Goal: Information Seeking & Learning: Learn about a topic

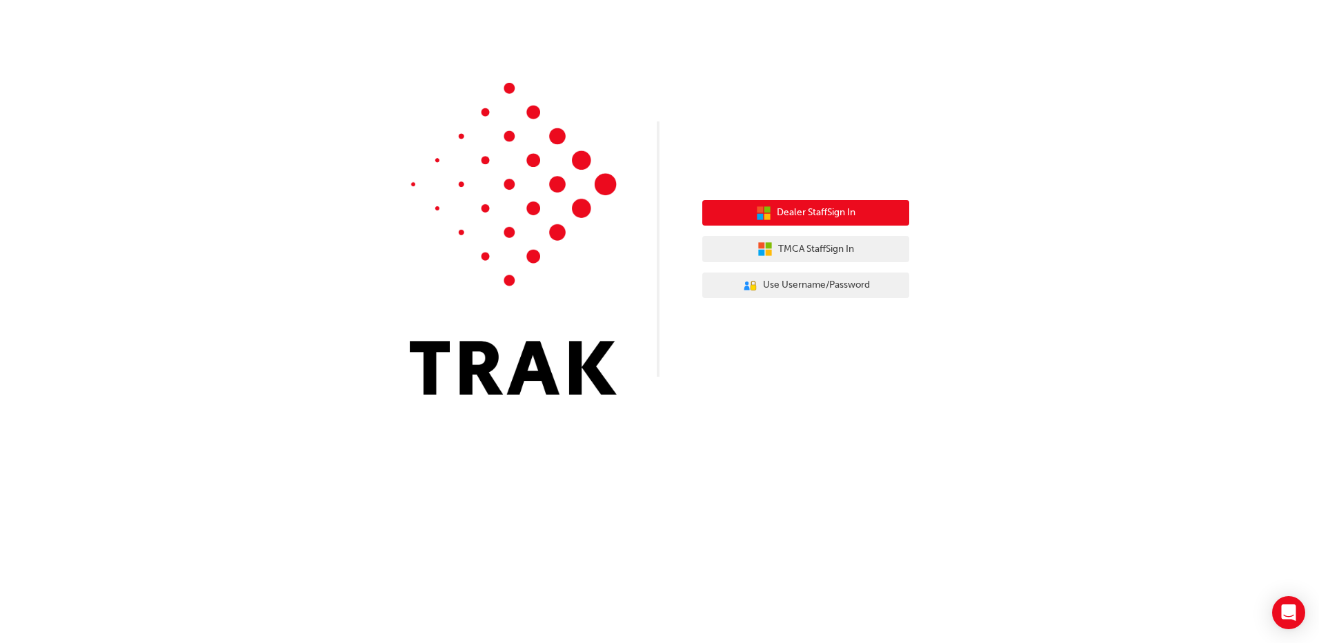
click at [844, 207] on span "Dealer Staff Sign In" at bounding box center [816, 213] width 79 height 16
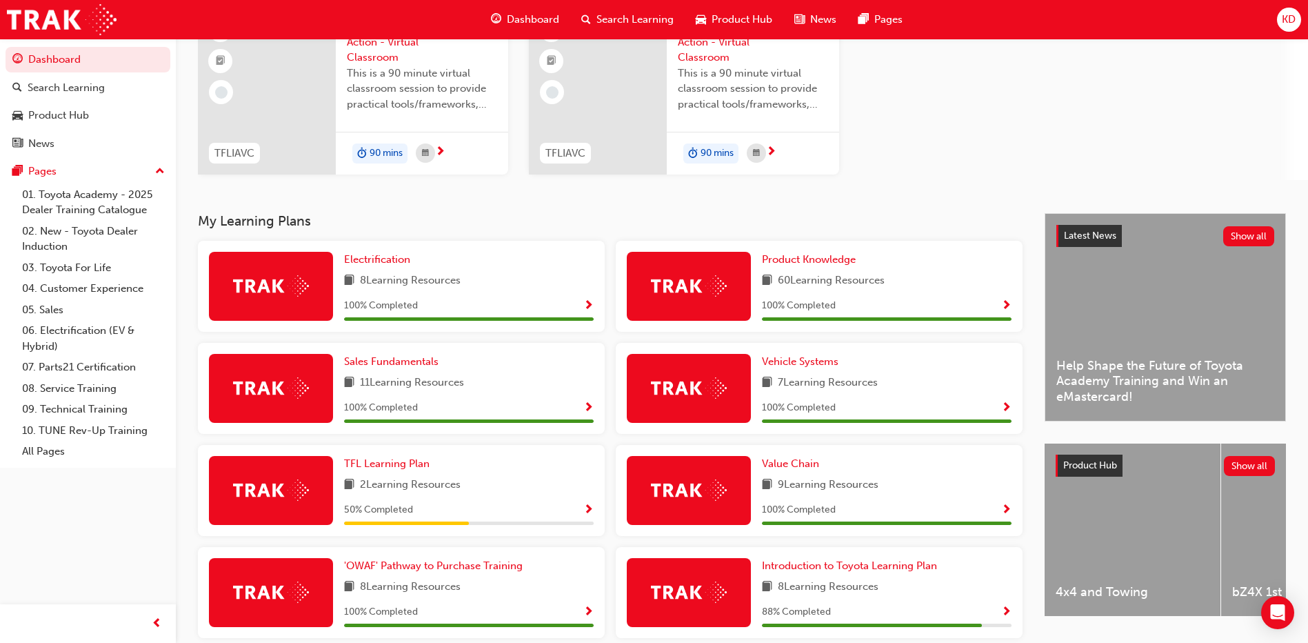
scroll to position [201, 0]
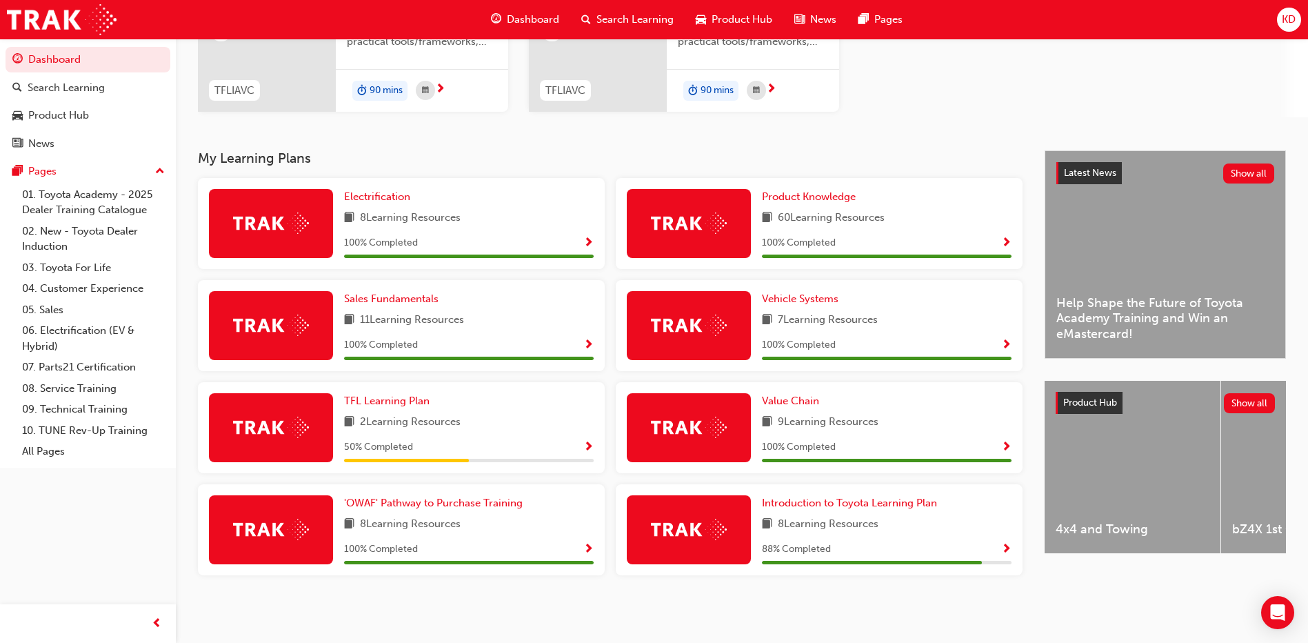
click at [288, 427] on img at bounding box center [271, 427] width 76 height 21
click at [388, 404] on span "TFL Learning Plan" at bounding box center [387, 401] width 86 height 12
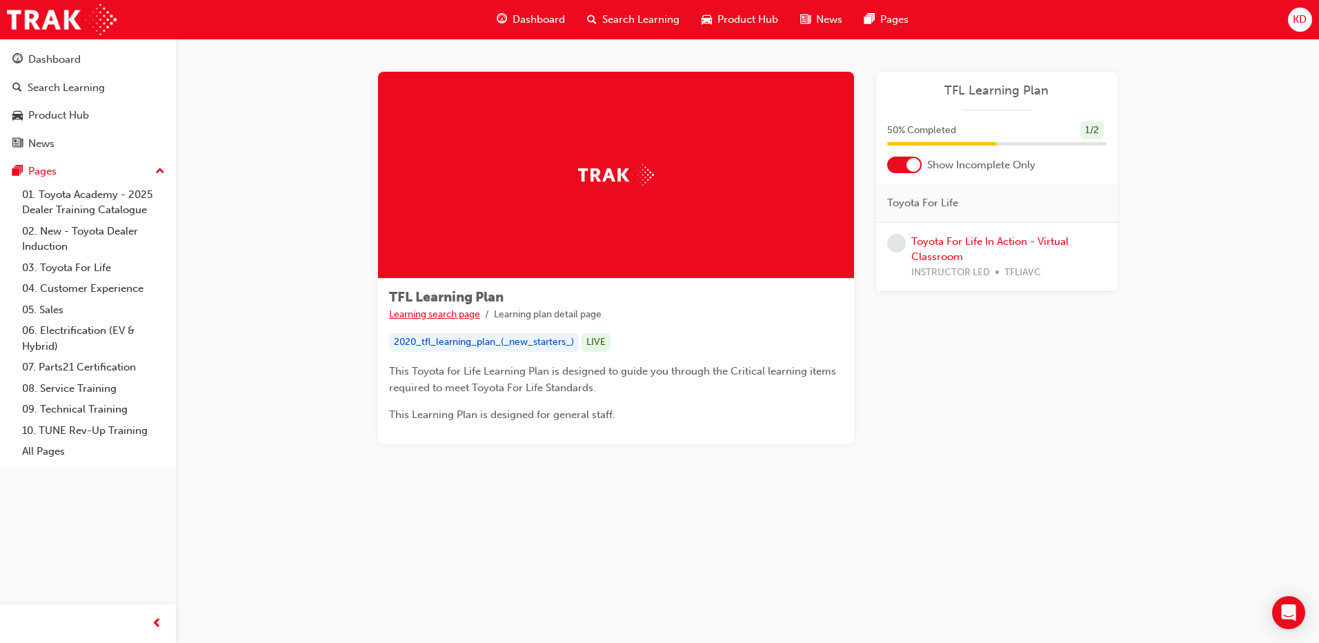
click at [459, 311] on link "Learning search page" at bounding box center [434, 314] width 91 height 12
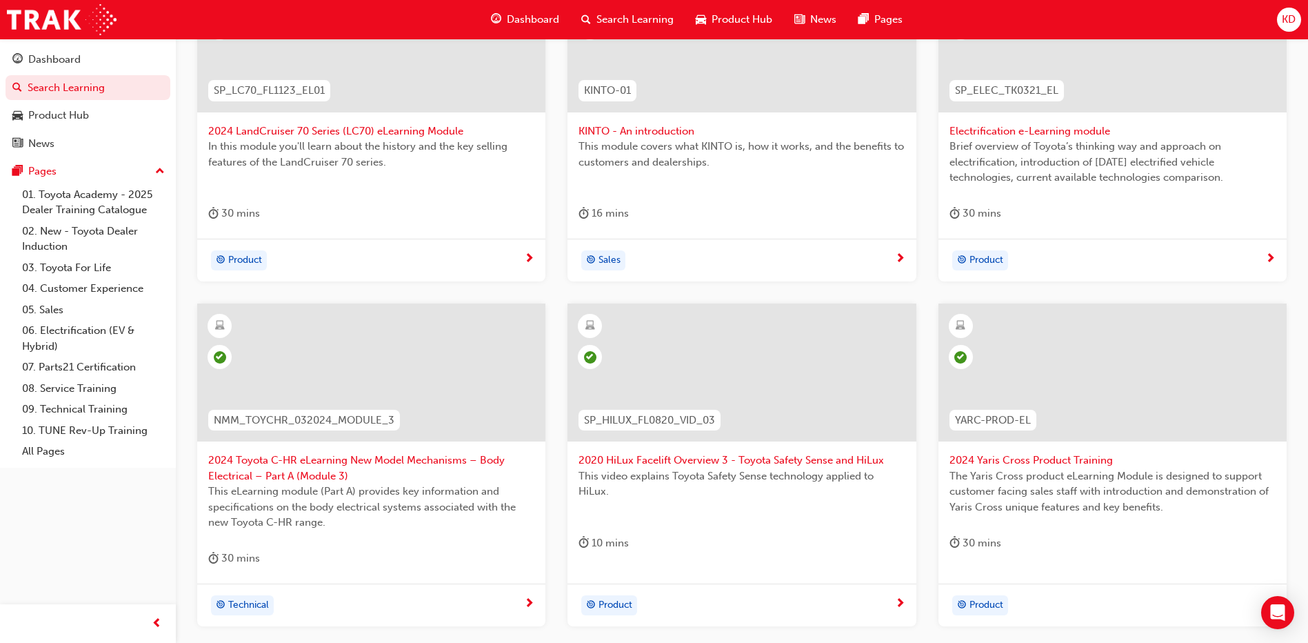
scroll to position [497, 0]
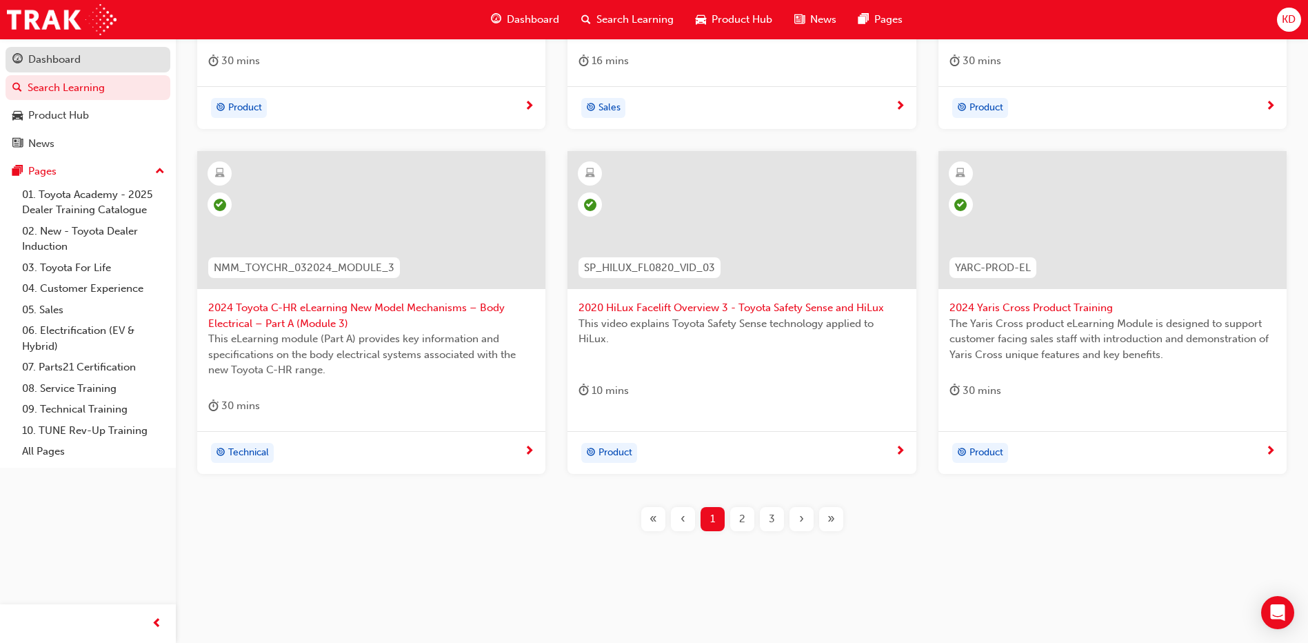
click at [70, 62] on div "Dashboard" at bounding box center [54, 60] width 52 height 16
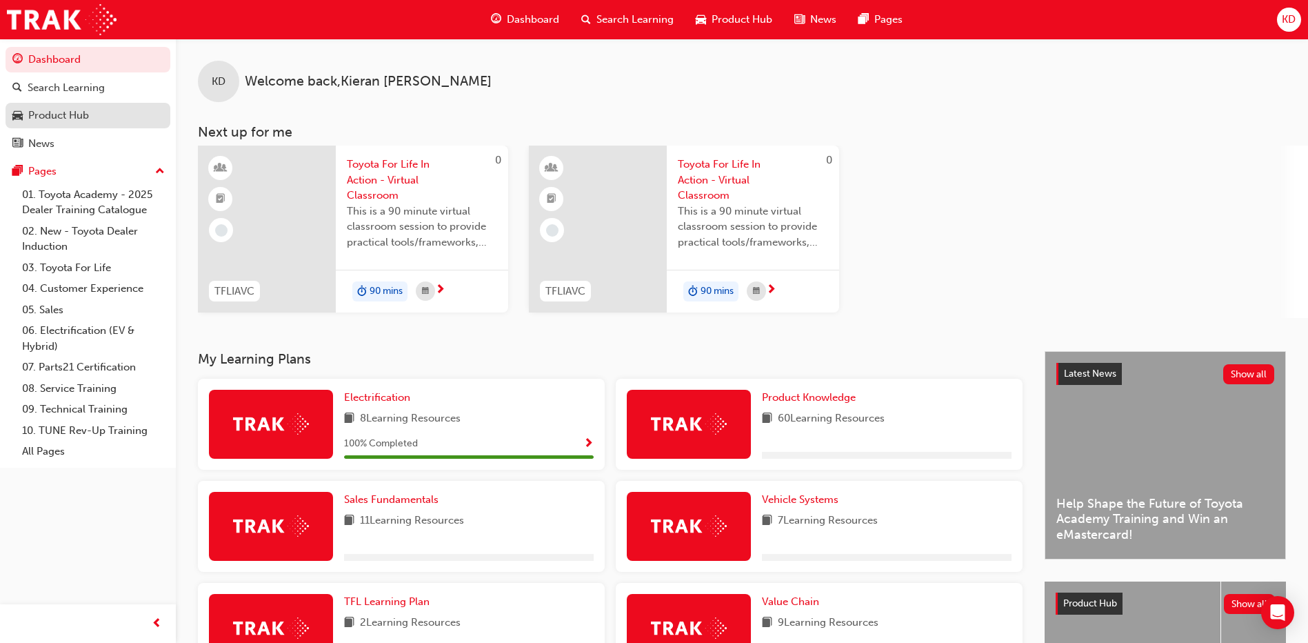
click at [59, 112] on div "Product Hub" at bounding box center [58, 116] width 61 height 16
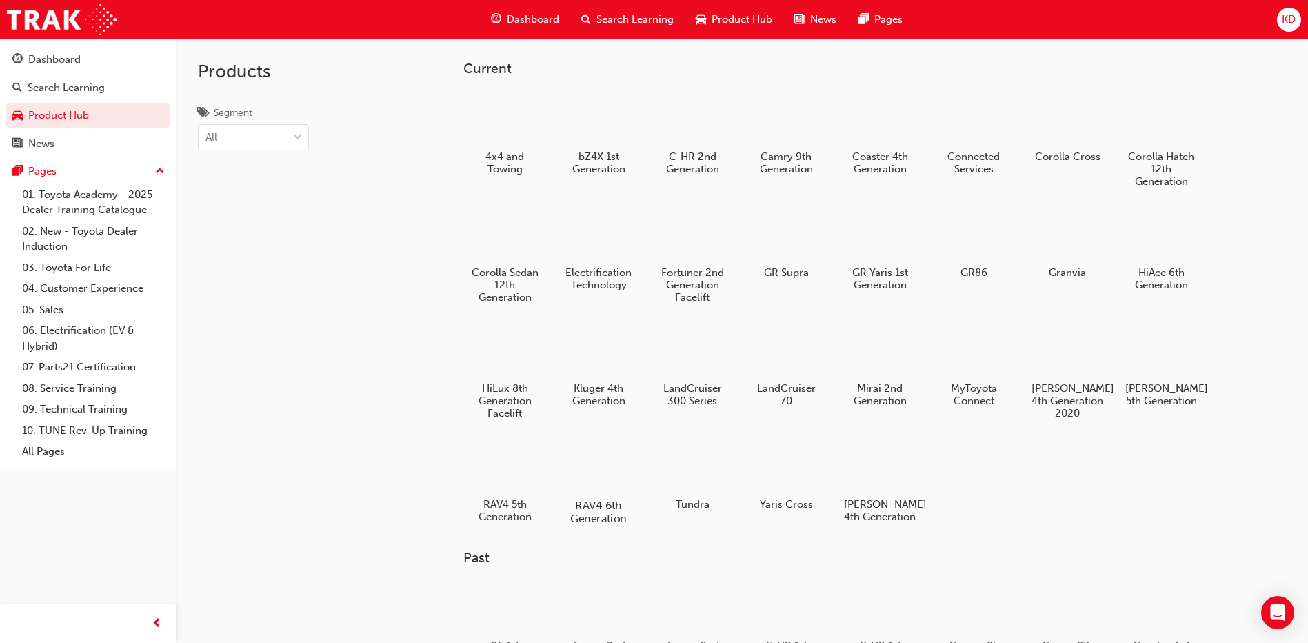
click at [603, 475] on div at bounding box center [599, 465] width 77 height 55
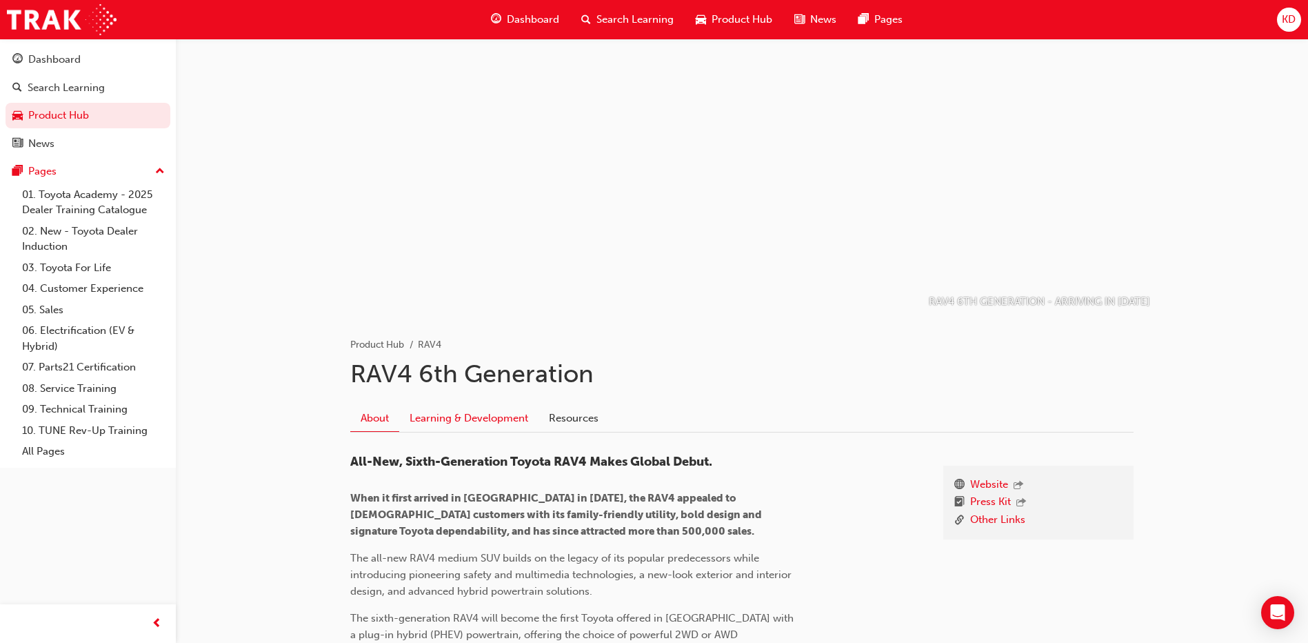
click at [484, 426] on link "Learning & Development" at bounding box center [468, 418] width 139 height 26
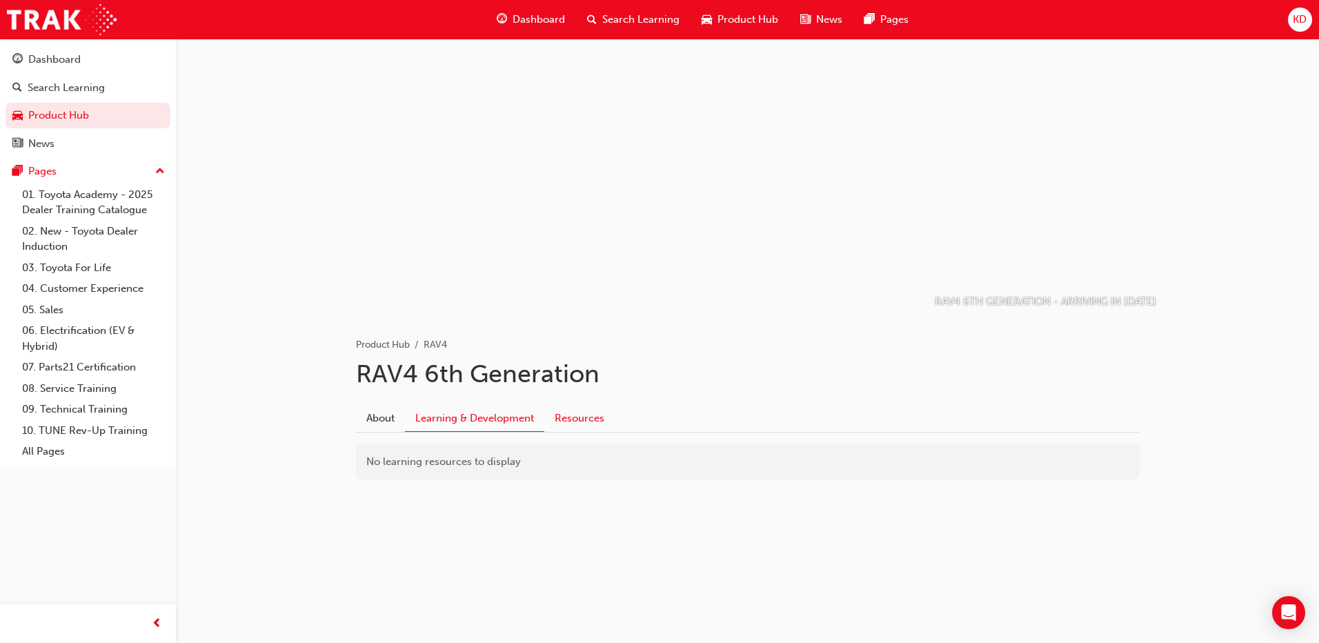
click at [573, 424] on link "Resources" at bounding box center [579, 418] width 70 height 26
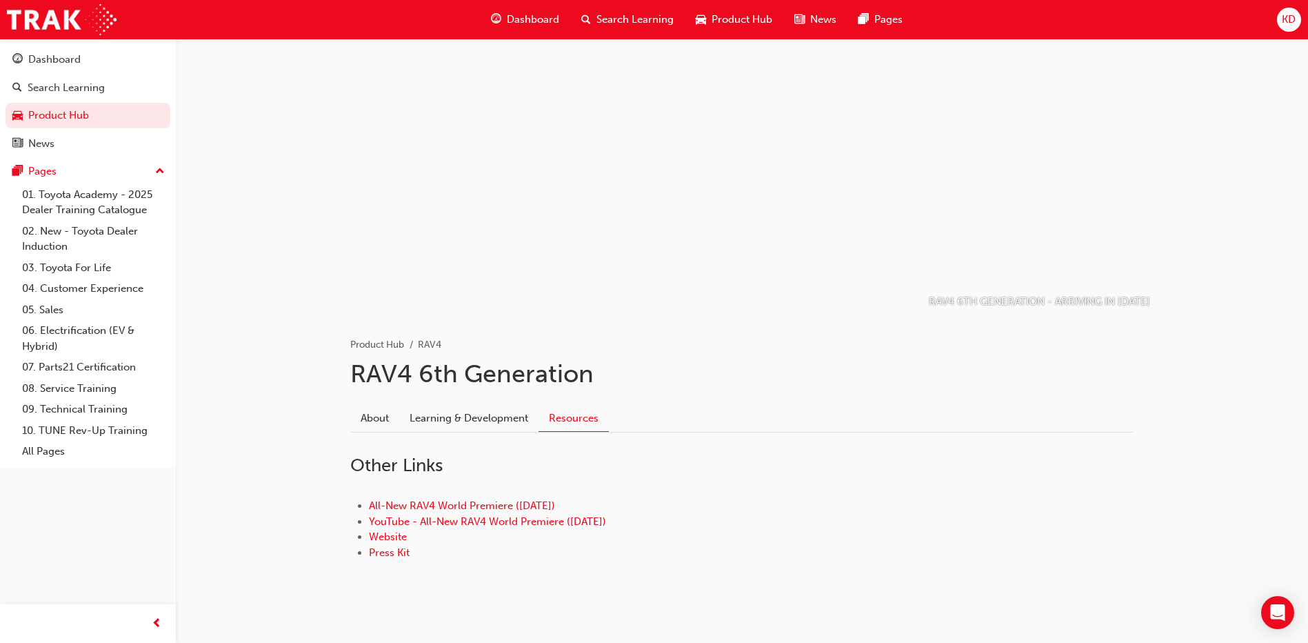
scroll to position [18, 0]
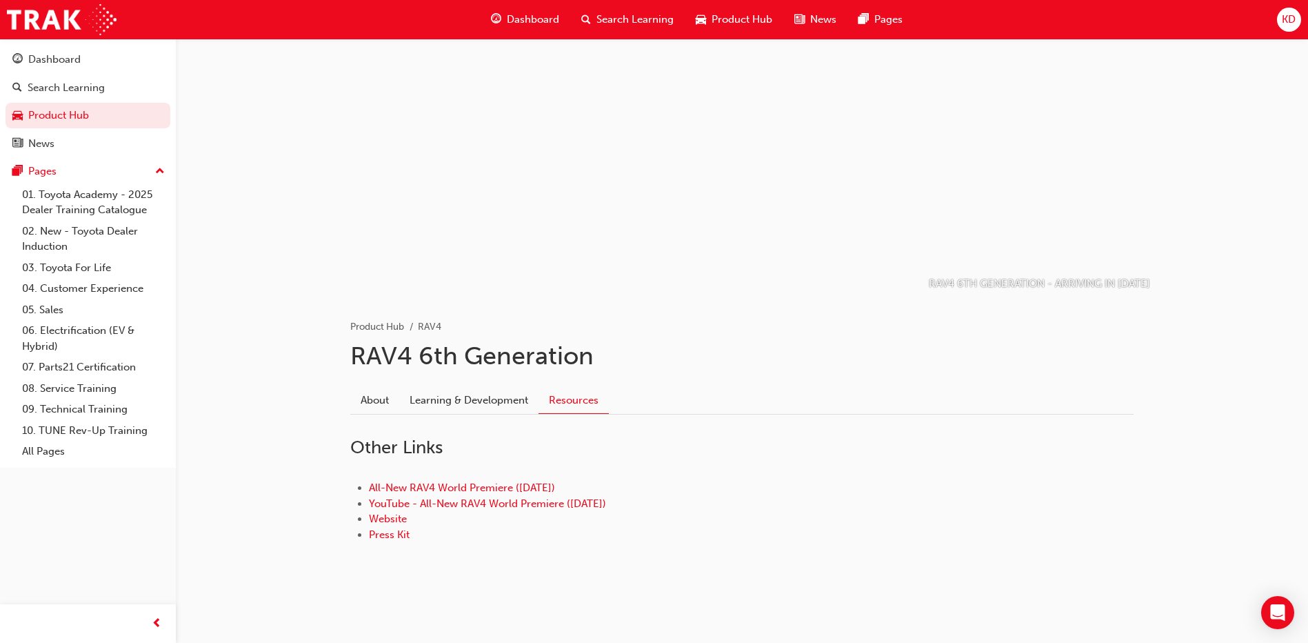
click at [449, 401] on link "Learning & Development" at bounding box center [468, 400] width 139 height 26
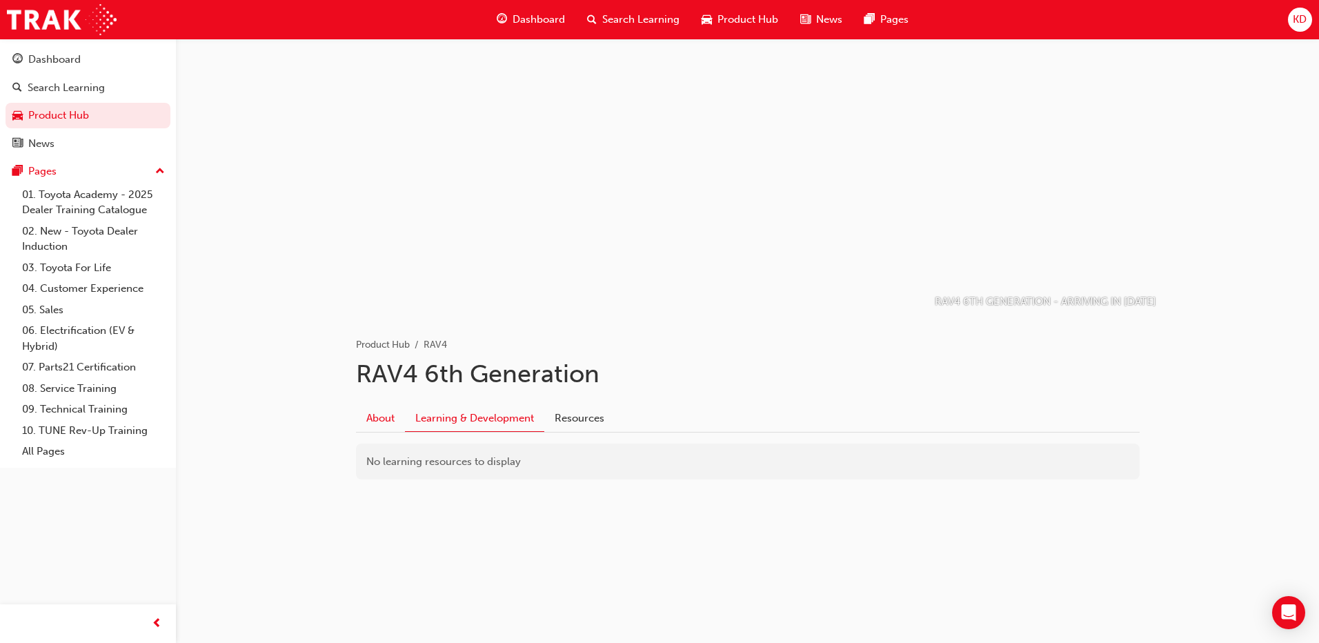
click at [388, 421] on link "About" at bounding box center [380, 418] width 49 height 26
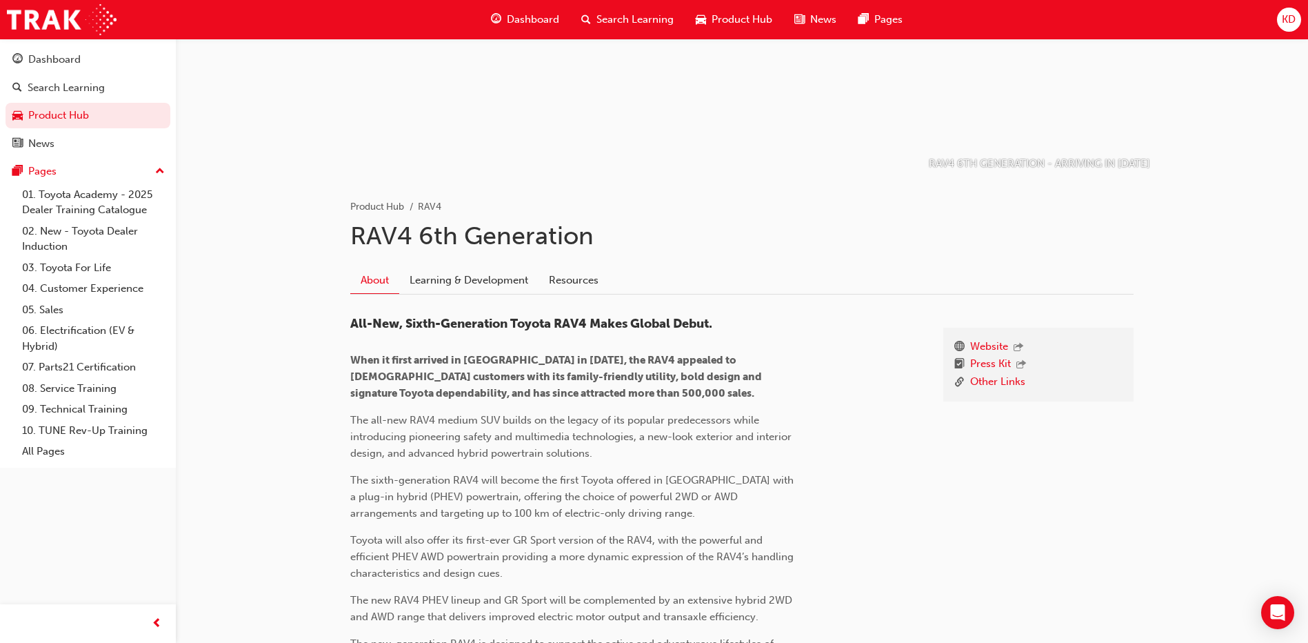
scroll to position [345, 0]
